Goal: Information Seeking & Learning: Find specific fact

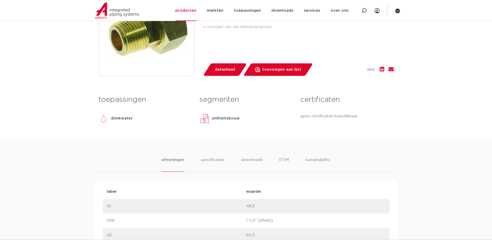
scroll to position [111, 0]
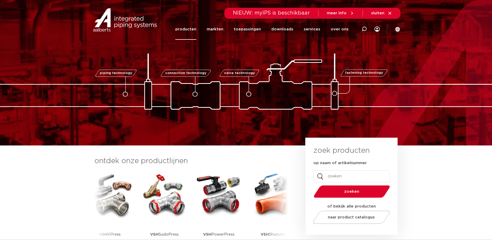
click at [195, 26] on link "producten" at bounding box center [185, 29] width 21 height 21
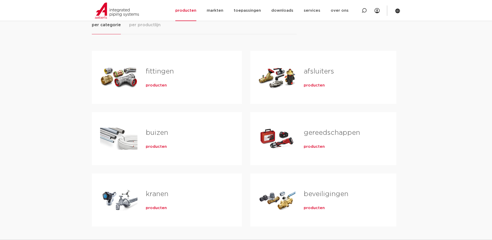
scroll to position [104, 0]
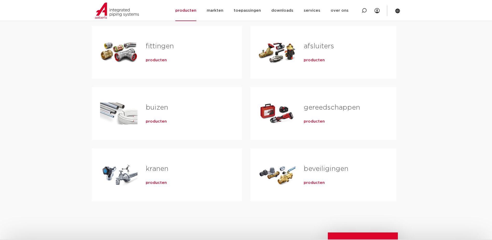
click at [148, 45] on link "fittingen" at bounding box center [160, 46] width 28 height 7
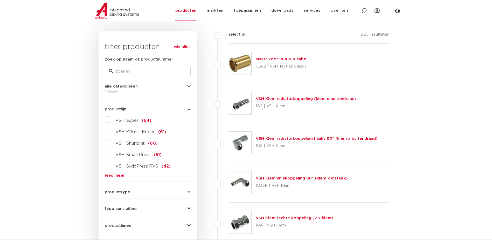
scroll to position [78, 0]
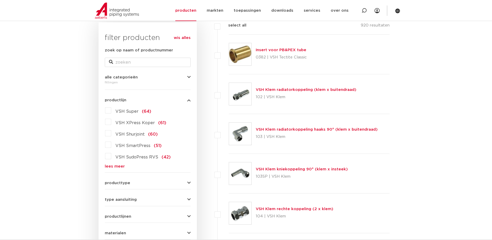
click at [114, 164] on link "lees meer" at bounding box center [148, 166] width 86 height 4
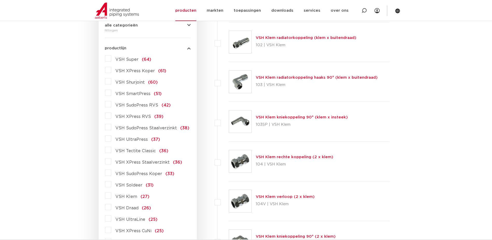
scroll to position [156, 0]
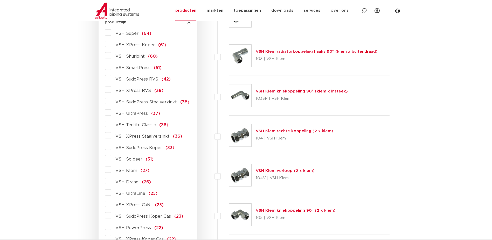
click at [122, 181] on span "VSH Draad" at bounding box center [126, 182] width 23 height 4
click at [0, 0] on input "VSH Draad (26)" at bounding box center [0, 0] width 0 height 0
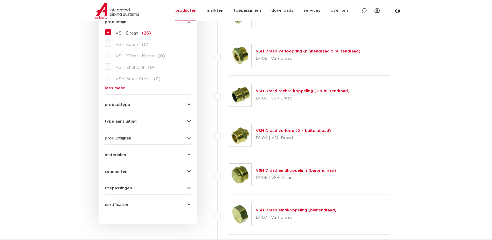
scroll to position [156, 0]
click at [281, 129] on link "VSH Draad verloop (2 x buitendraad)" at bounding box center [293, 131] width 75 height 4
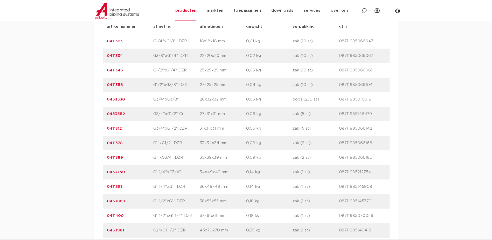
scroll to position [337, 0]
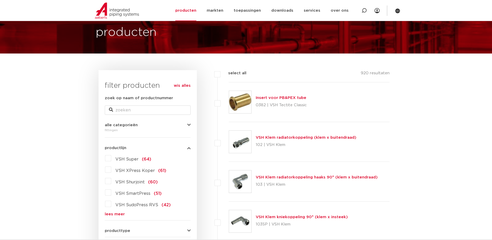
scroll to position [78, 0]
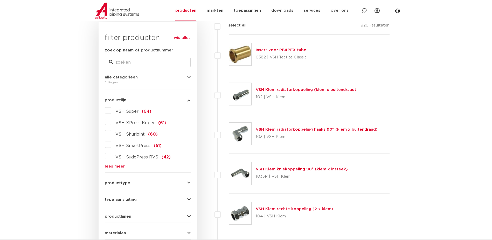
click at [121, 164] on link "lees meer" at bounding box center [148, 166] width 86 height 4
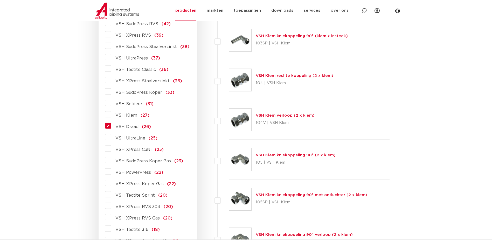
scroll to position [259, 0]
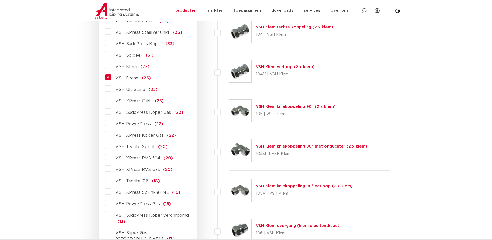
click at [121, 77] on span "VSH Draad" at bounding box center [126, 78] width 23 height 4
click at [0, 0] on input "VSH Draad (26)" at bounding box center [0, 0] width 0 height 0
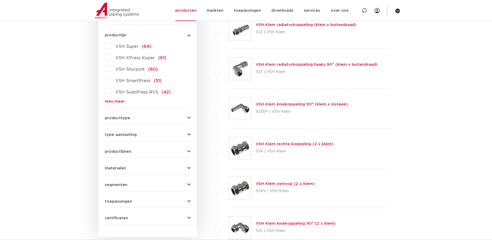
scroll to position [104, 0]
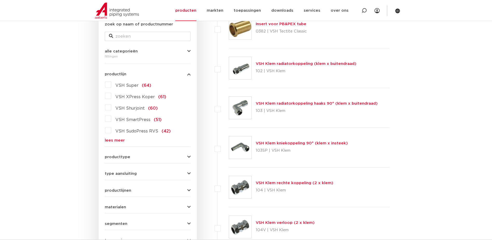
click at [115, 139] on link "lees meer" at bounding box center [148, 140] width 86 height 4
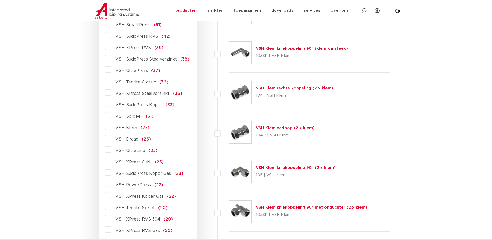
scroll to position [207, 0]
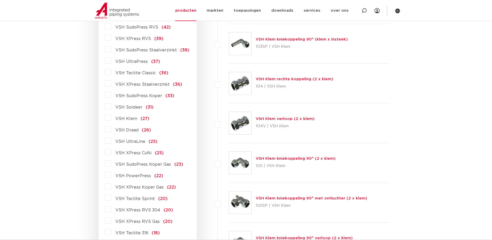
click at [128, 129] on span "VSH Draad" at bounding box center [126, 130] width 23 height 4
click at [0, 0] on input "VSH Draad (26)" at bounding box center [0, 0] width 0 height 0
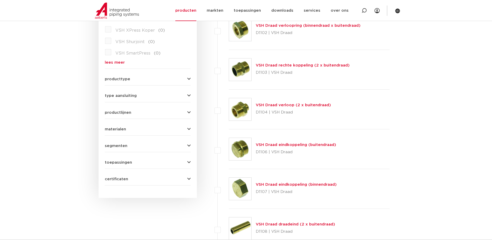
scroll to position [233, 0]
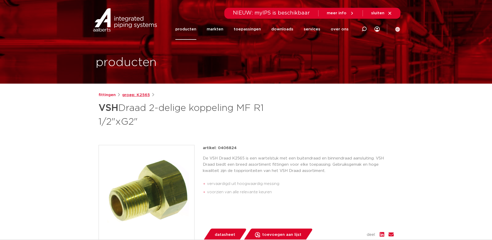
click at [129, 94] on link "groep: K2565" at bounding box center [136, 95] width 28 height 6
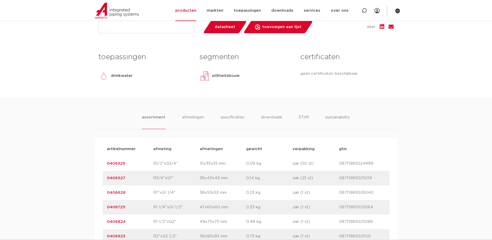
scroll to position [259, 0]
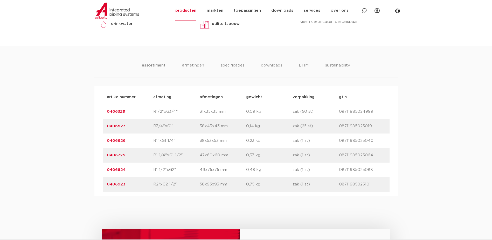
drag, startPoint x: 127, startPoint y: 126, endPoint x: 102, endPoint y: 128, distance: 25.2
click at [102, 128] on div "artikelnummer afmeting [GEOGRAPHIC_DATA] gewicht verpakking gtin artikelnummer …" at bounding box center [245, 141] width 303 height 110
copy link "0406527"
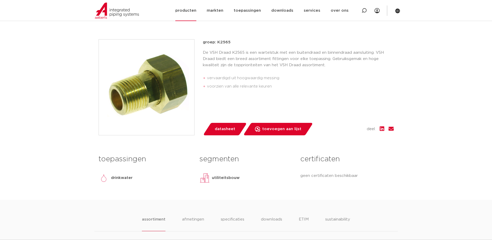
scroll to position [104, 0]
